Goal: Navigation & Orientation: Find specific page/section

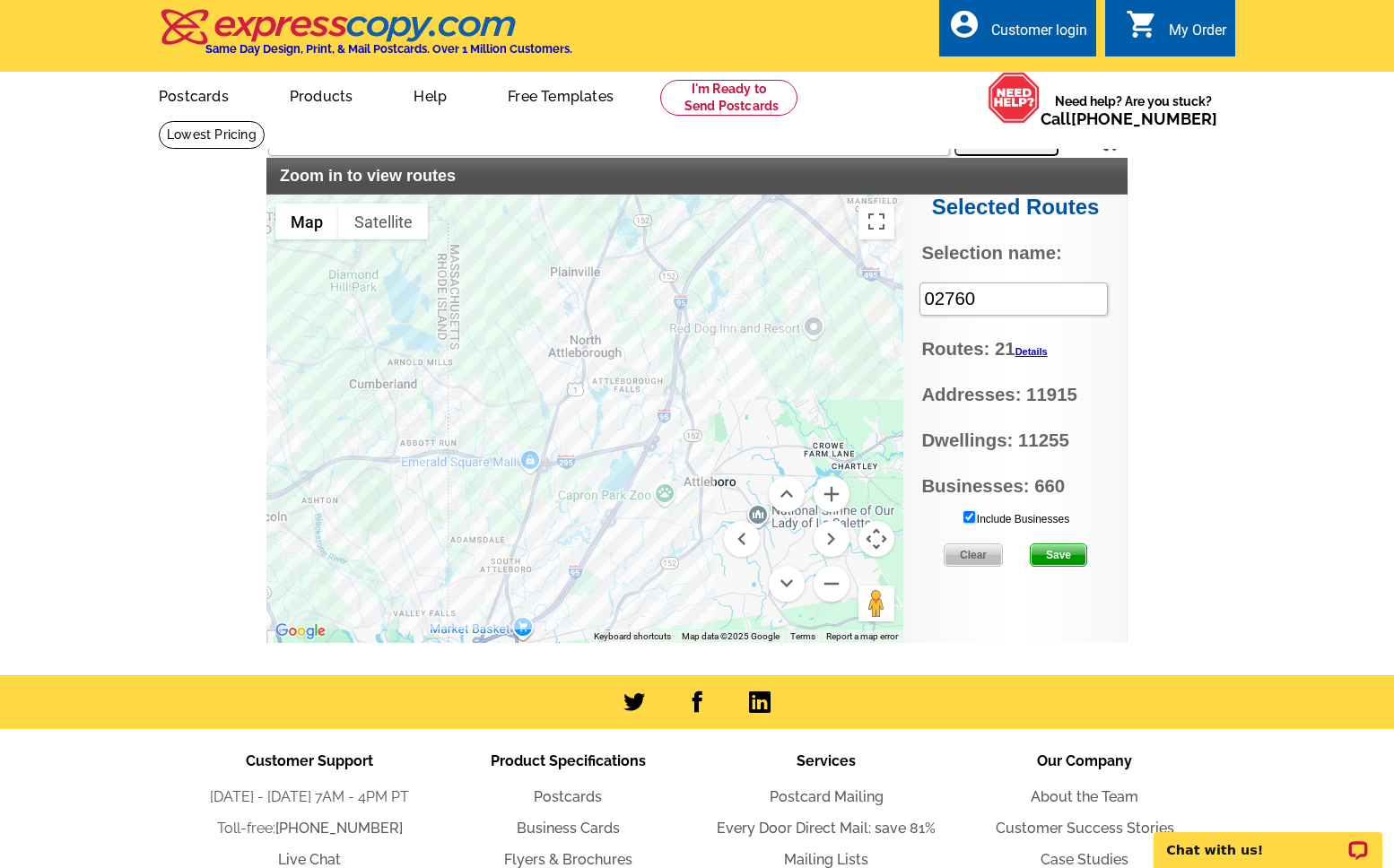
click at [290, 39] on img at bounding box center [338, 27] width 360 height 38
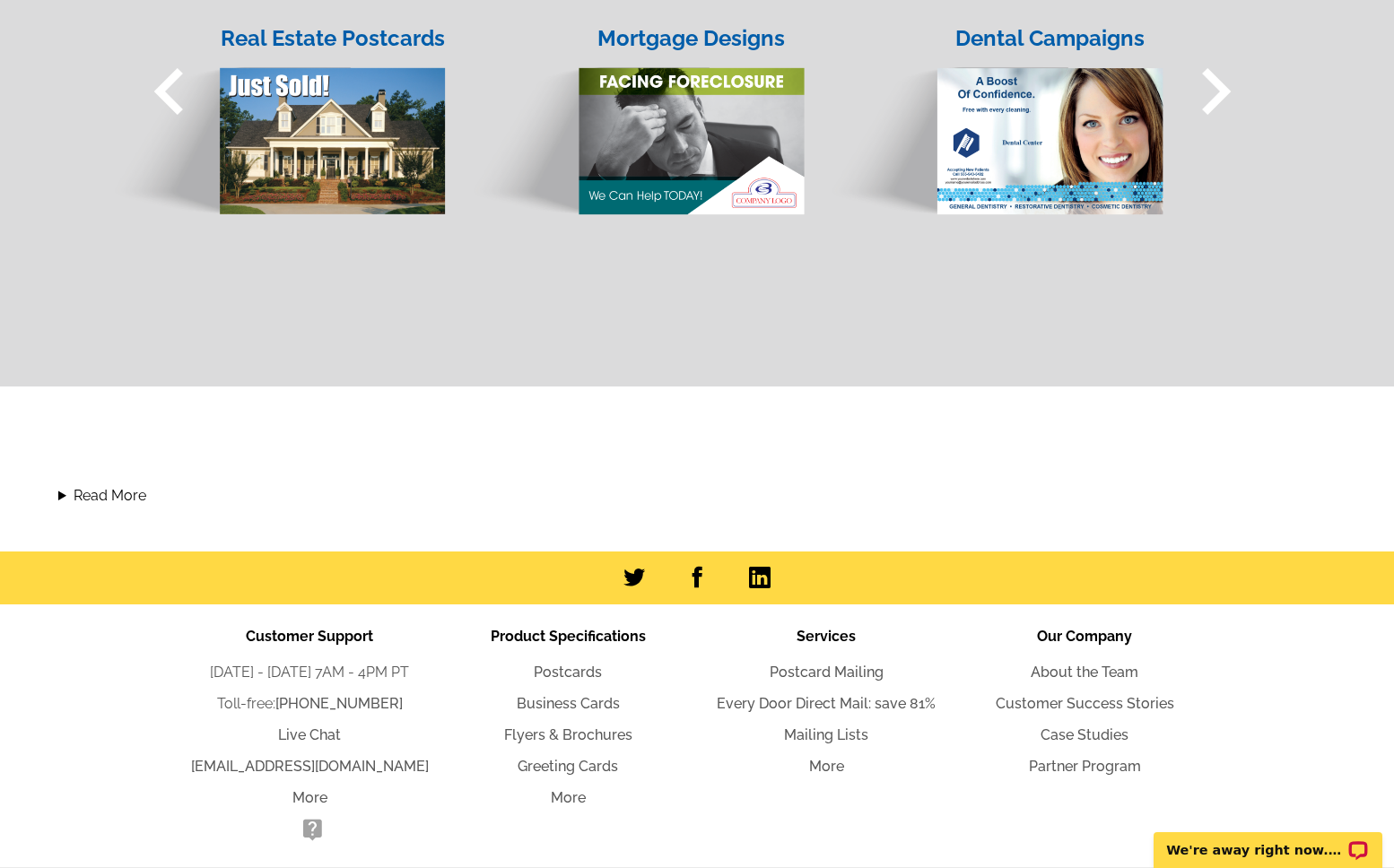
scroll to position [1715, 0]
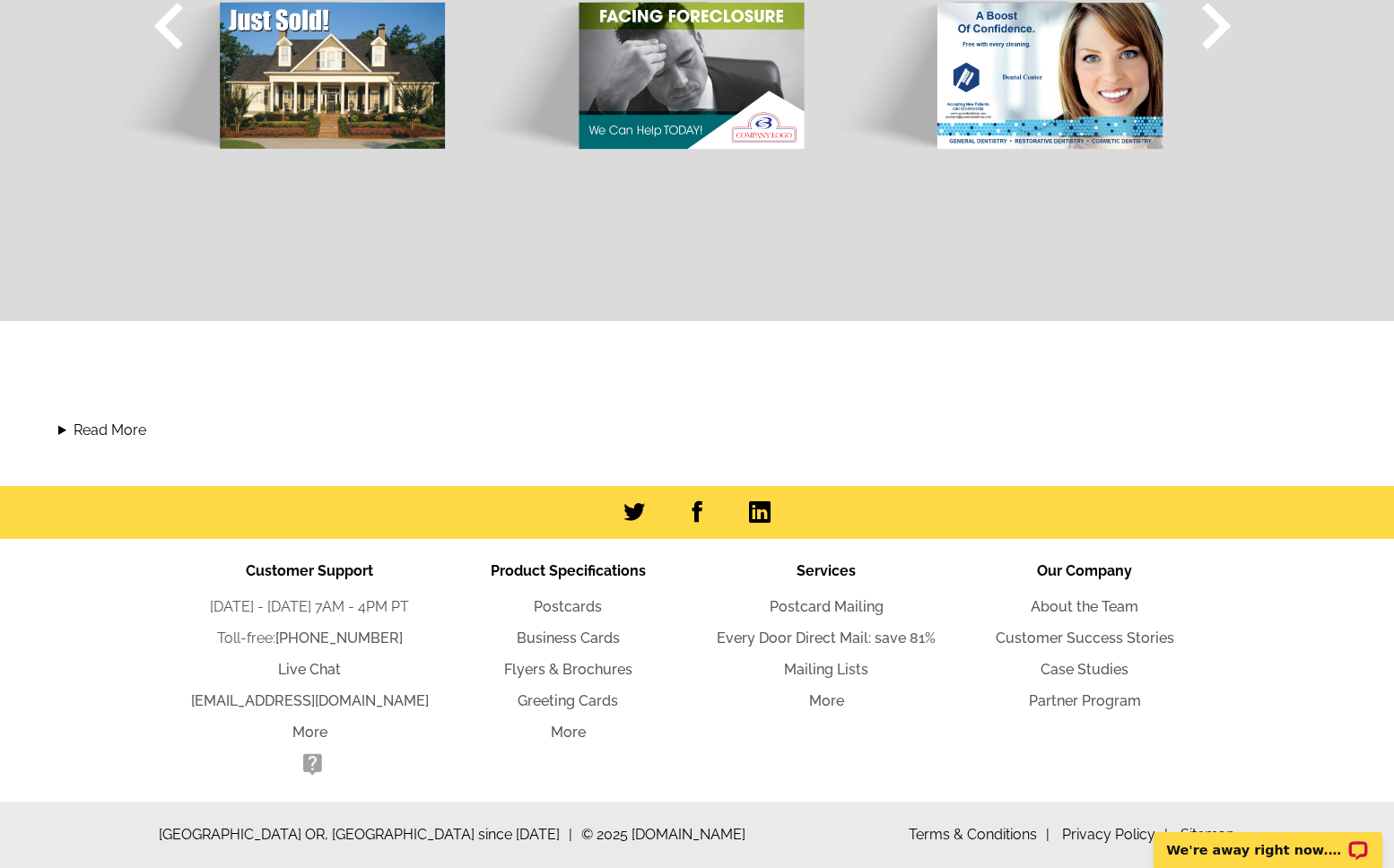
click at [512, 182] on div "Mortgage Designs" at bounding box center [634, 141] width 359 height 412
